Goal: Find specific page/section

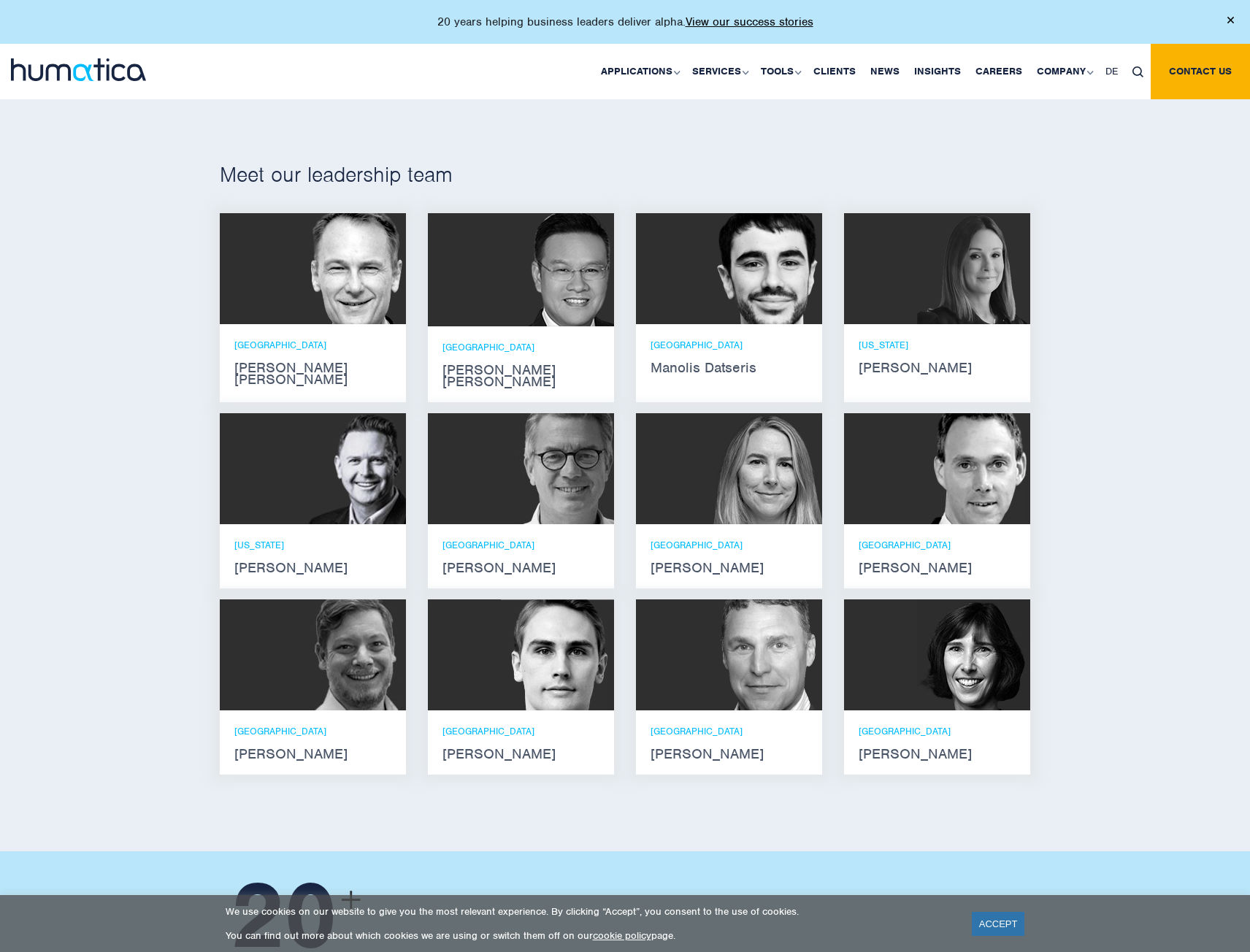
scroll to position [3, 0]
click at [362, 259] on img at bounding box center [349, 269] width 114 height 111
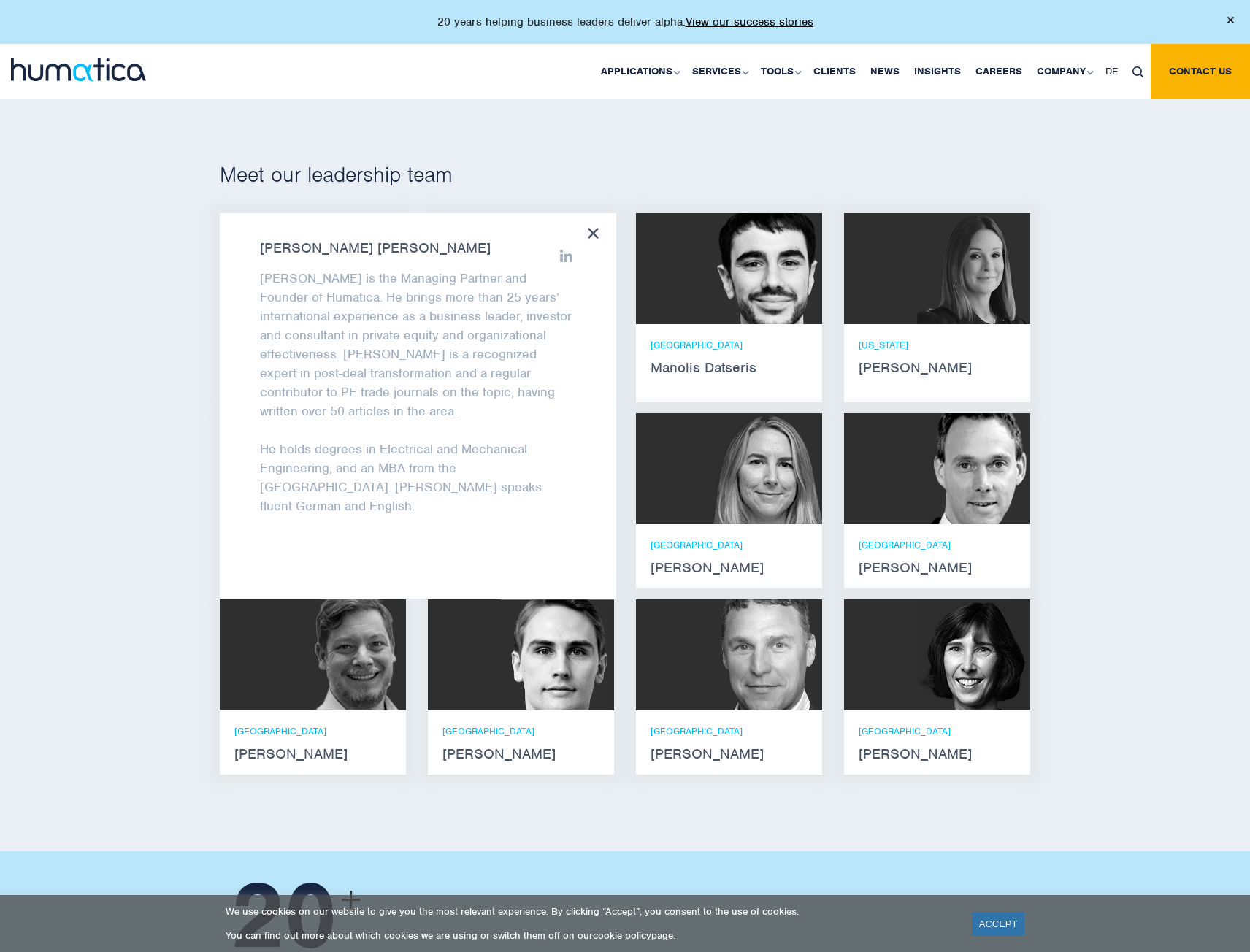
click at [708, 171] on h2 "Meet our leadership team" at bounding box center [625, 175] width 811 height 26
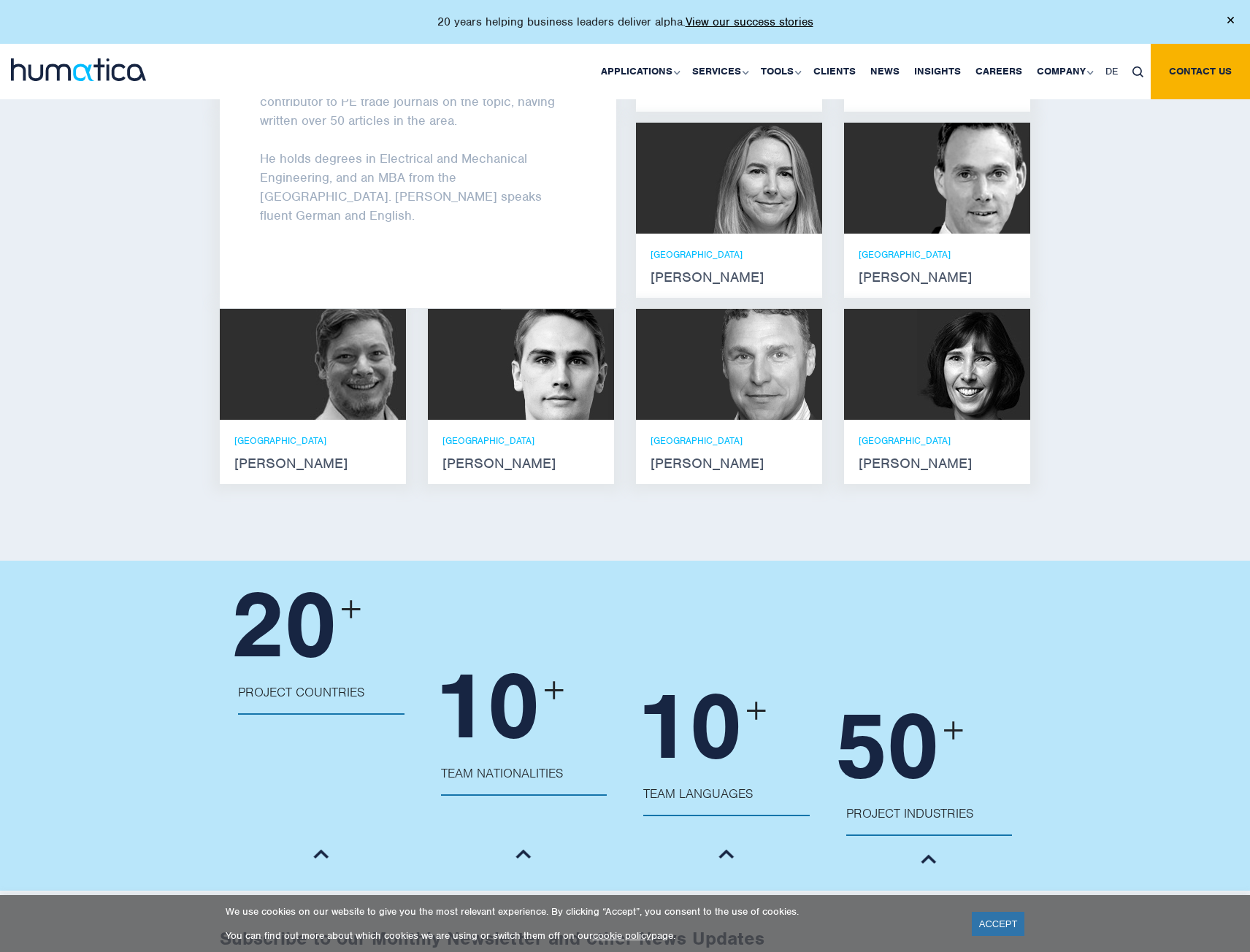
scroll to position [1114, 0]
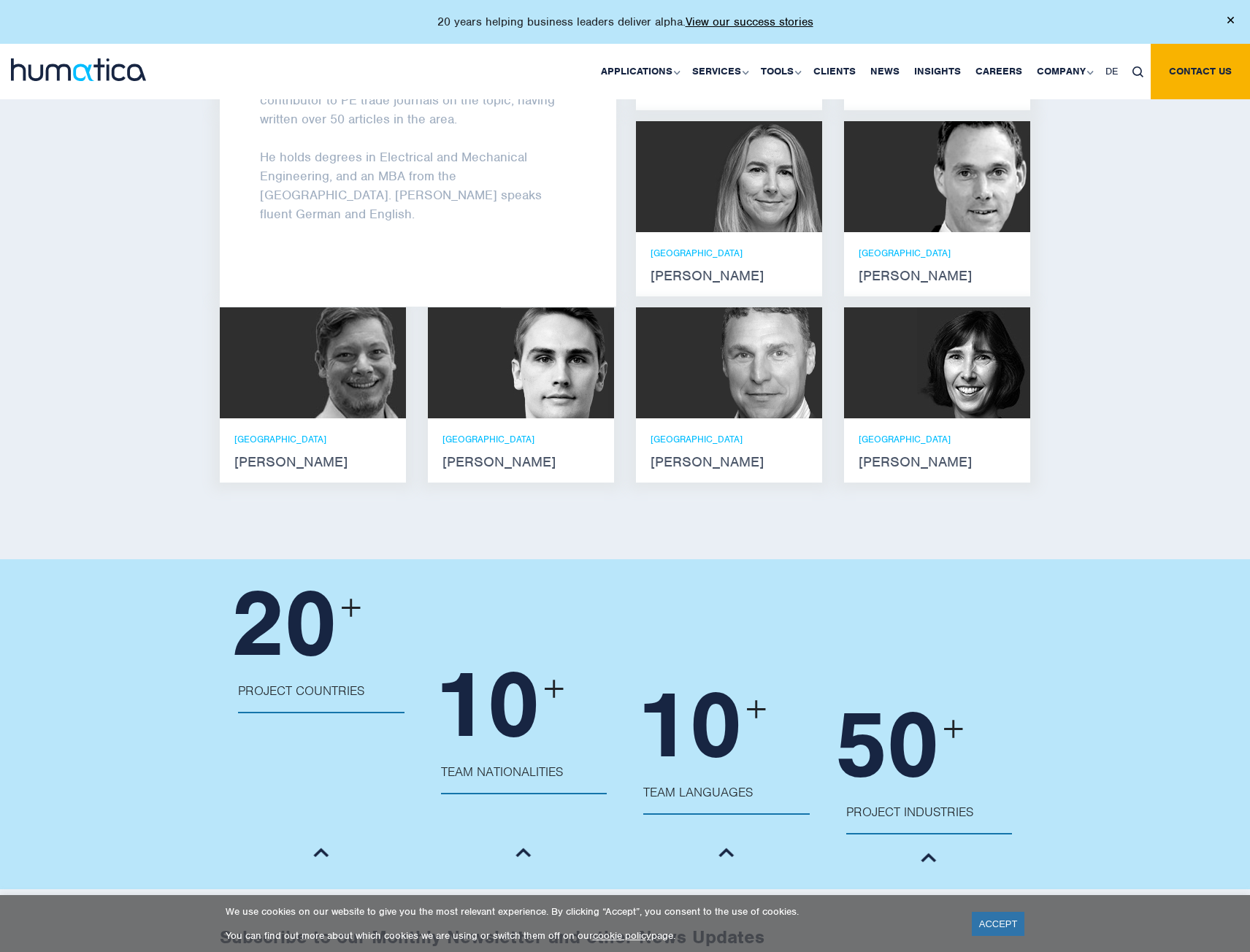
click at [1115, 296] on div "Meet our leadership team [PERSON_NAME] [PERSON_NAME] He holds degrees in Electr…" at bounding box center [625, 181] width 1250 height 756
click at [1093, 220] on div "Meet our leadership team [PERSON_NAME] [PERSON_NAME] He holds degrees in Electr…" at bounding box center [625, 181] width 1250 height 756
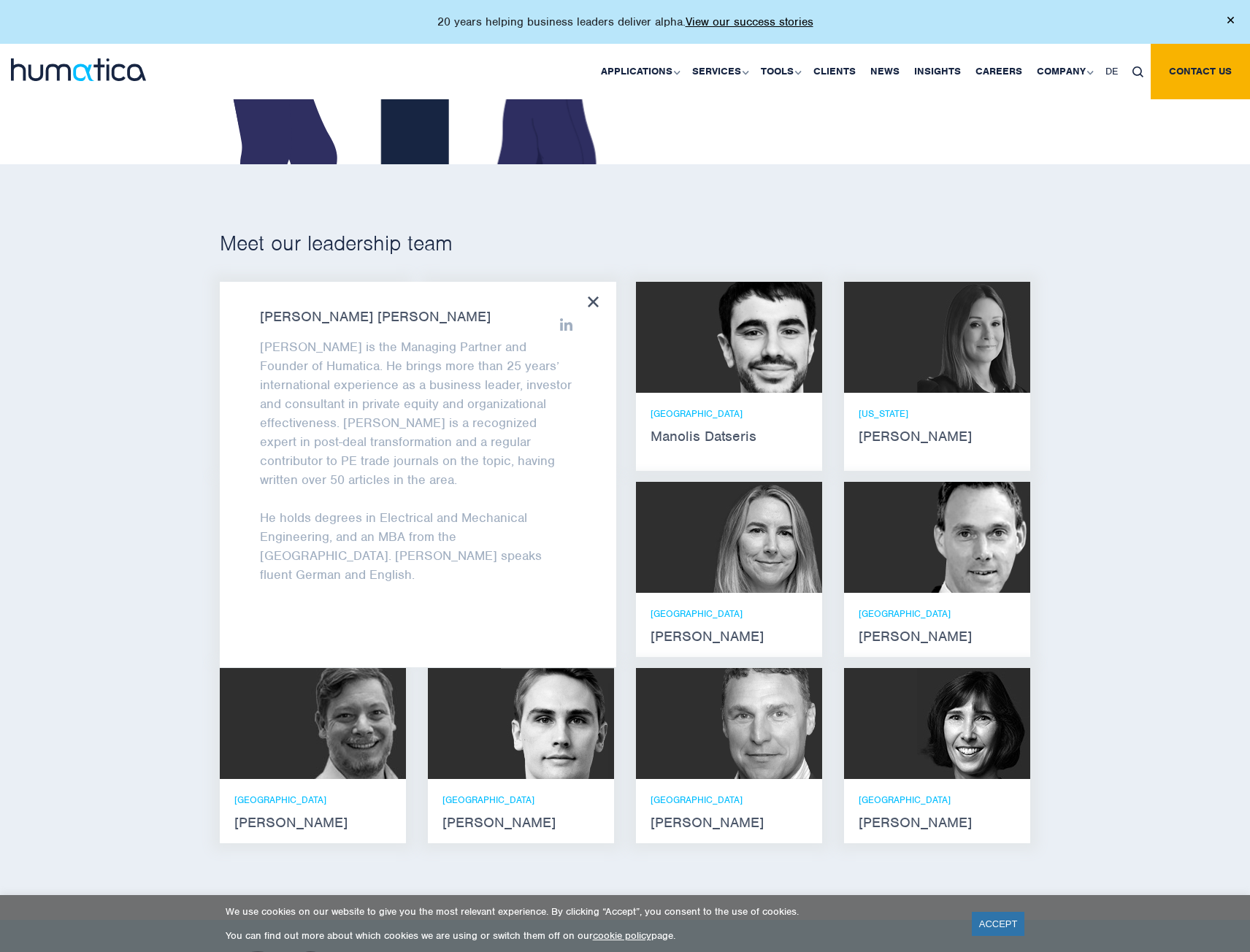
scroll to position [748, 0]
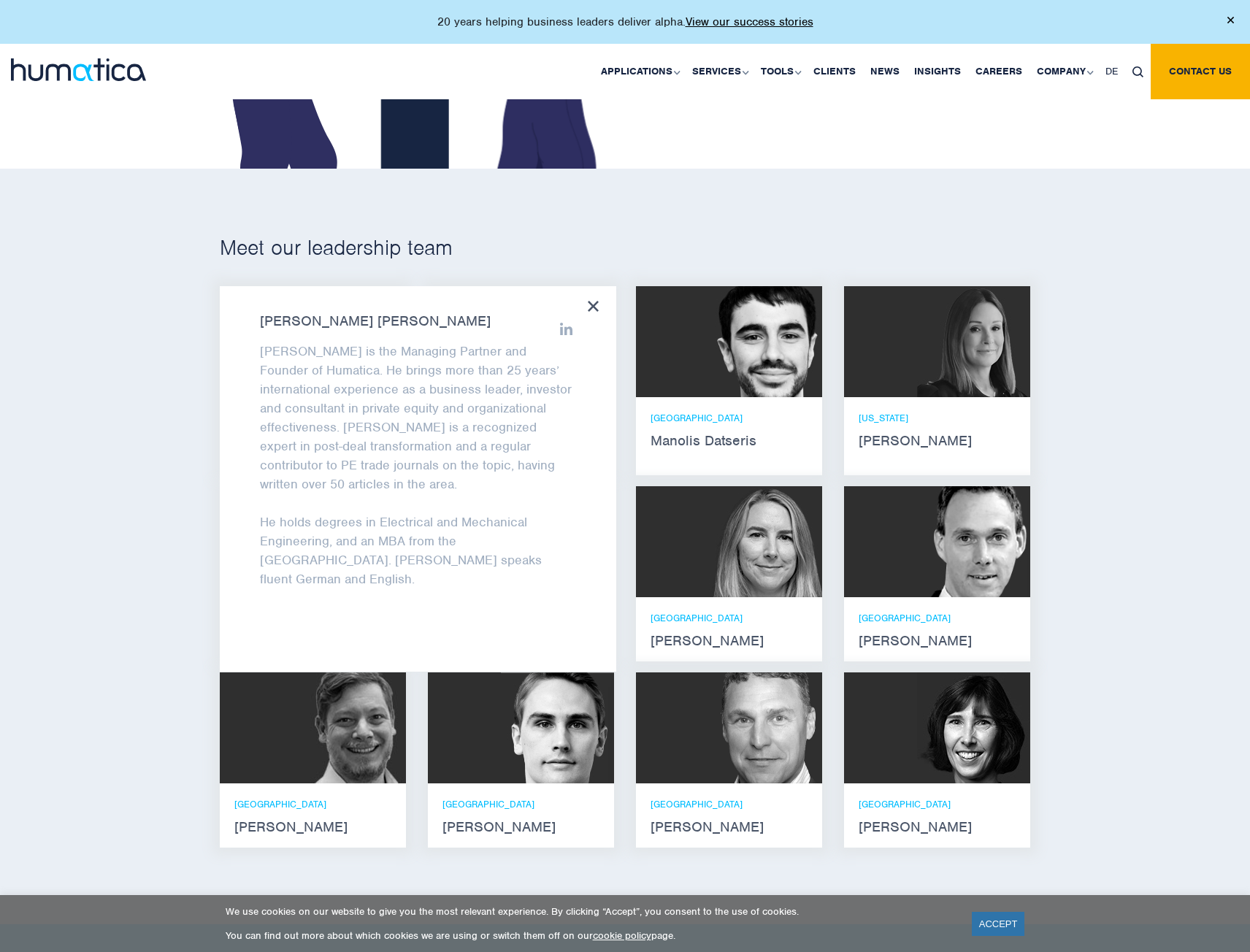
click at [599, 306] on div "[PERSON_NAME] [PERSON_NAME] [PERSON_NAME] is the Managing Partner and Founder o…" at bounding box center [418, 479] width 396 height 386
click at [595, 303] on icon at bounding box center [594, 306] width 11 height 11
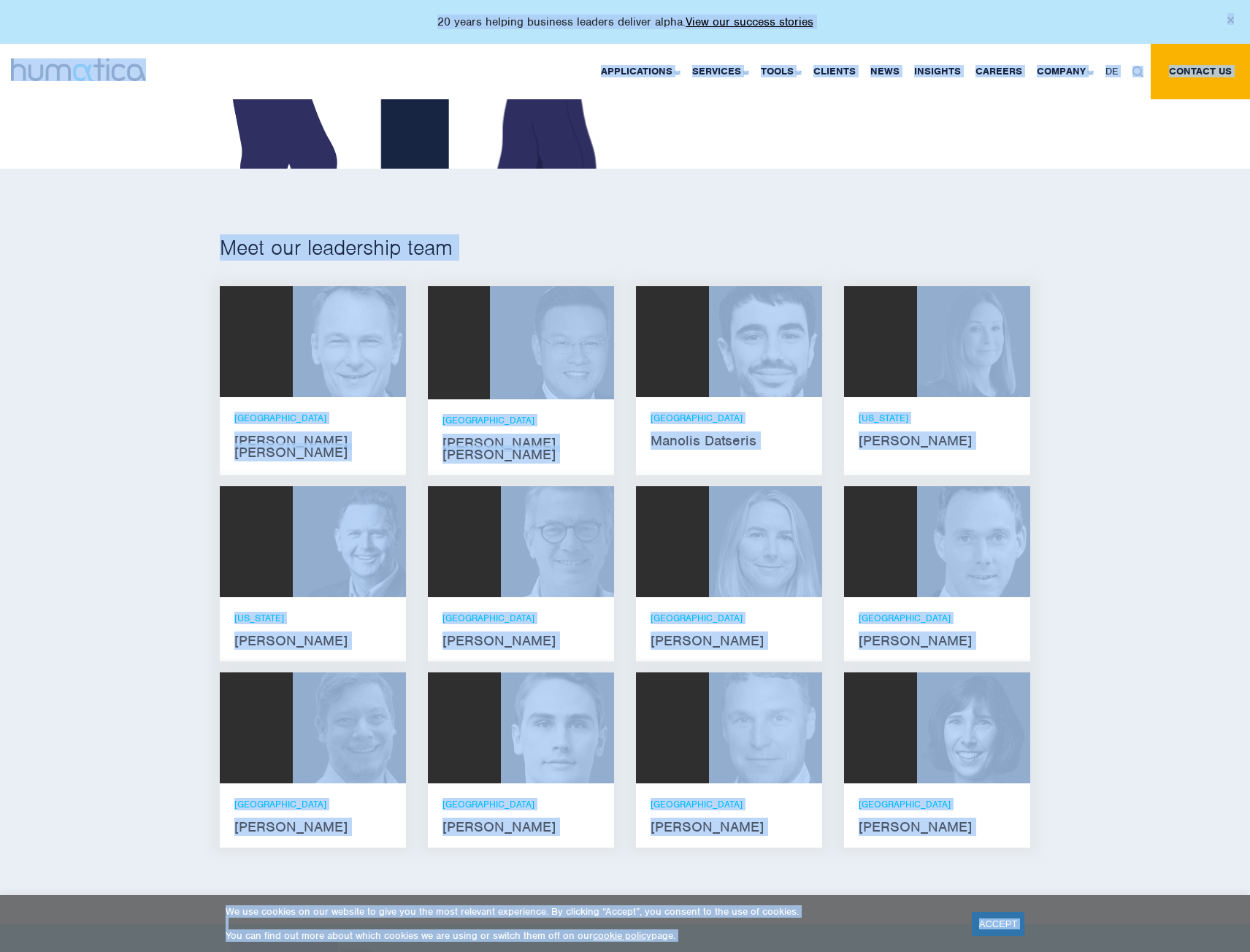
copy body "20 years helping business leaders deliver alpha. View our success stories Appli…"
click at [219, 83] on div "Applications Pre-deal Organizational Due Diligence Post-deal Value Creation Pla…" at bounding box center [735, 71] width 1031 height 55
click at [130, 64] on img at bounding box center [78, 69] width 135 height 23
